Goal: Transaction & Acquisition: Download file/media

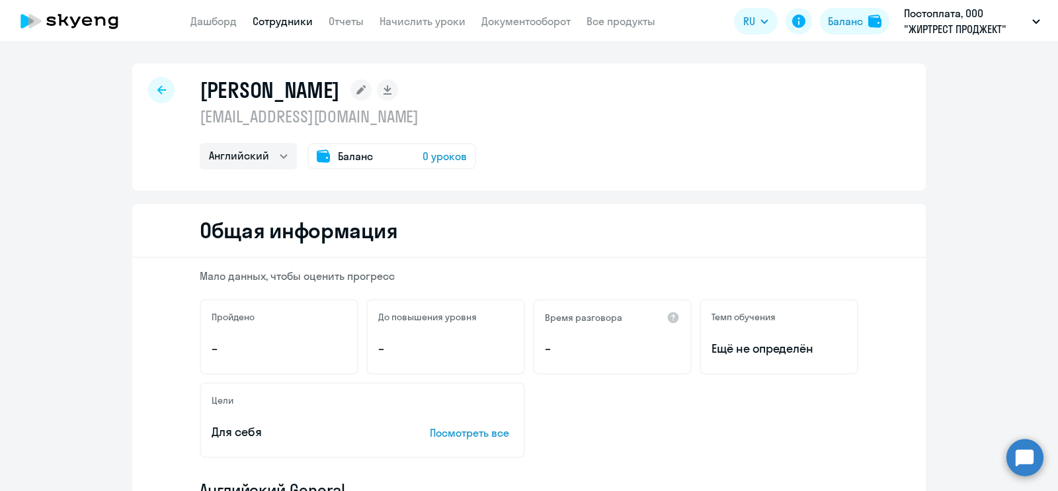
select select "english"
click at [329, 21] on link "Отчеты" at bounding box center [346, 21] width 35 height 13
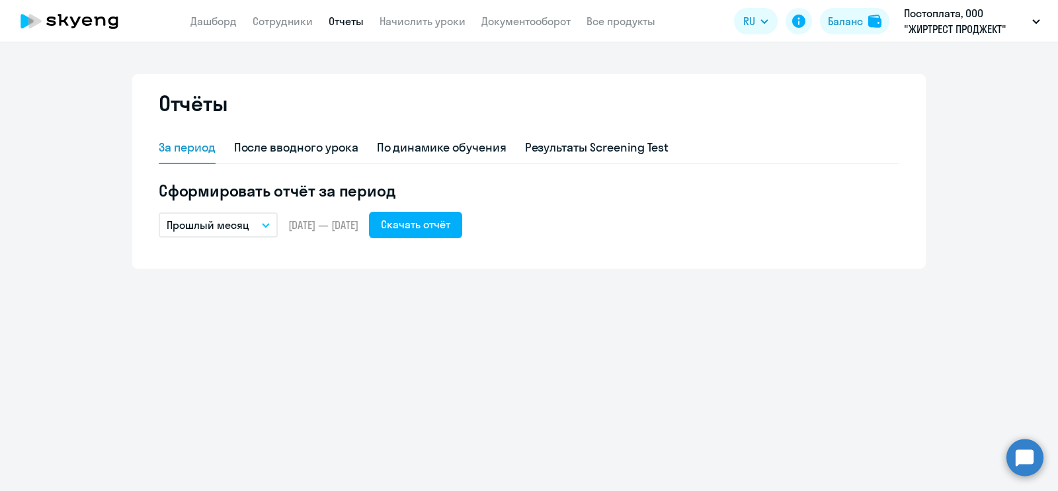
click at [509, 32] on app-header "Дашборд Сотрудники Отчеты Начислить уроки Документооборот Все продукты Дашборд …" at bounding box center [529, 21] width 1058 height 42
click at [516, 21] on link "Документооборот" at bounding box center [526, 21] width 89 height 13
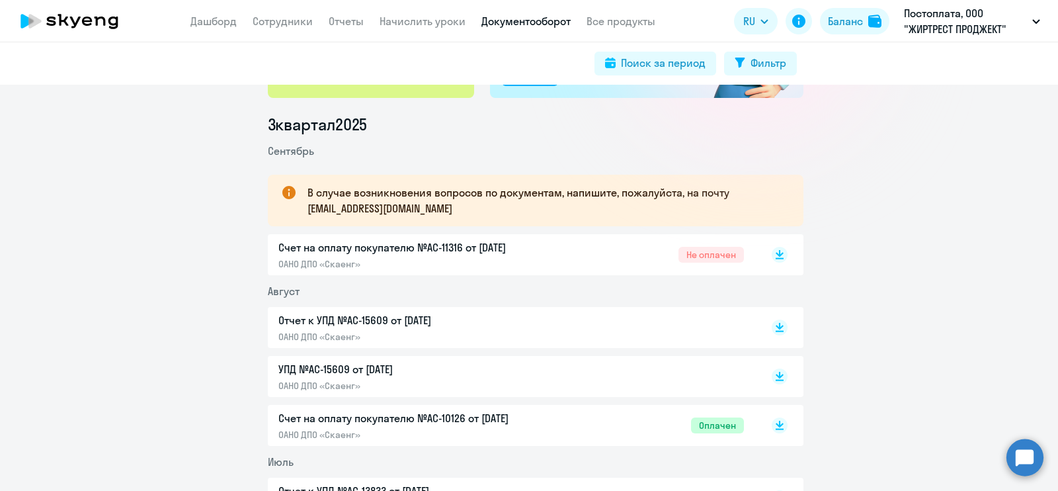
scroll to position [165, 0]
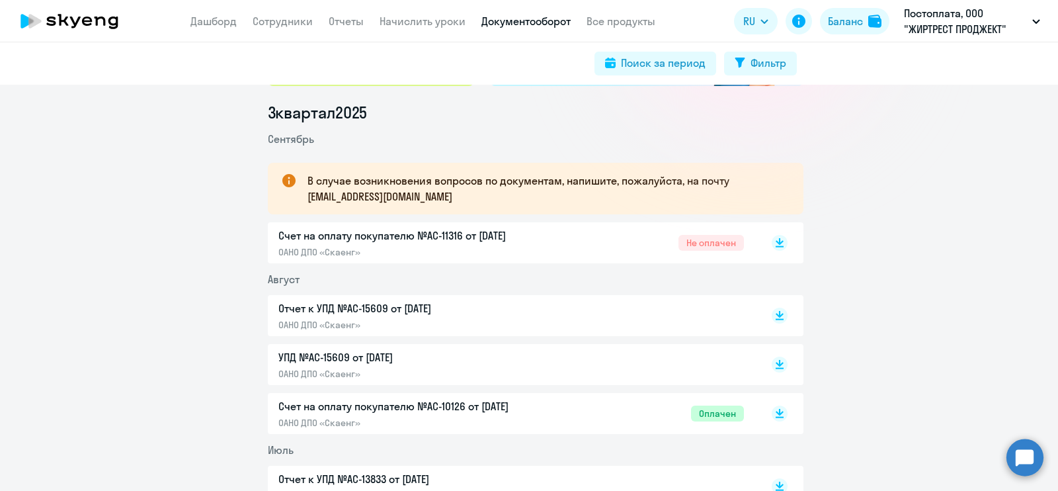
click at [347, 229] on p "Счет на оплату покупателю №AC-11316 от [DATE]" at bounding box center [417, 236] width 278 height 16
click at [779, 241] on rect at bounding box center [780, 243] width 16 height 16
